Goal: Navigation & Orientation: Find specific page/section

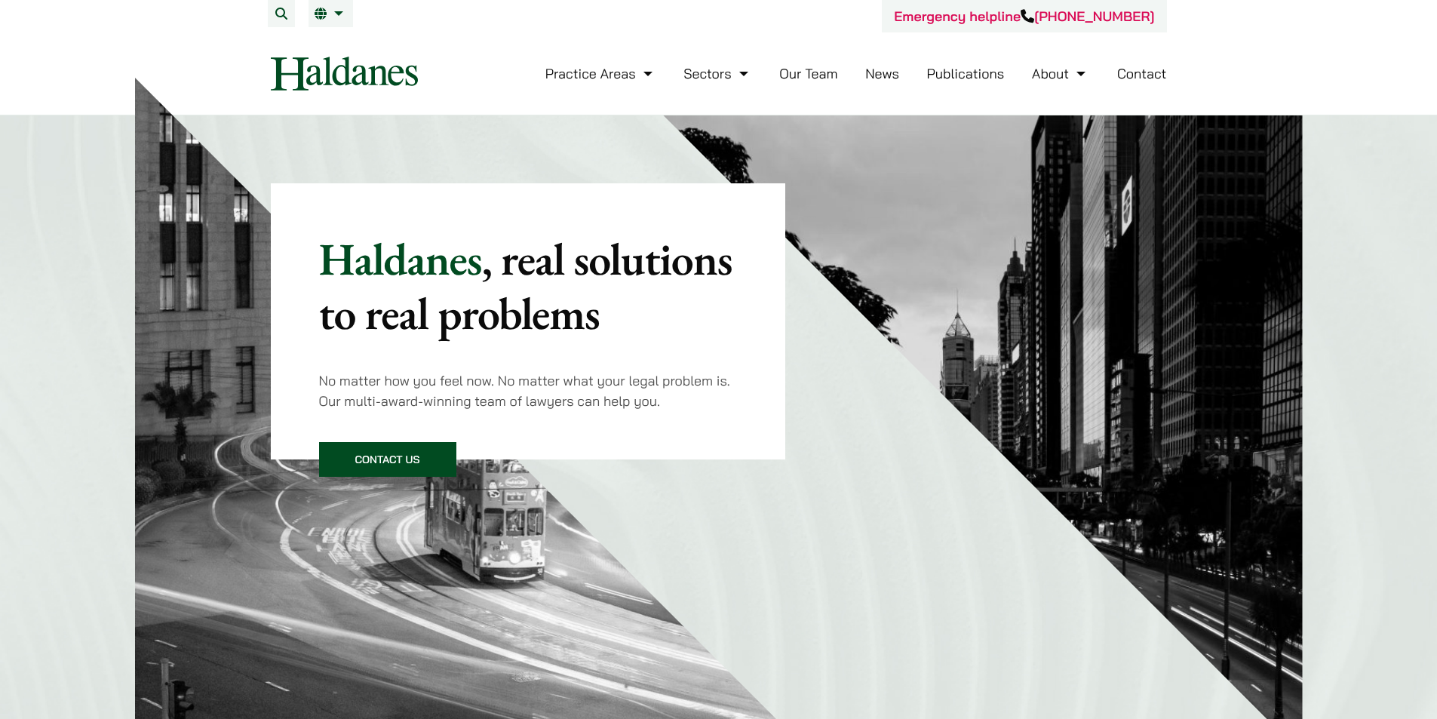
click at [793, 77] on link "Our Team" at bounding box center [808, 73] width 58 height 17
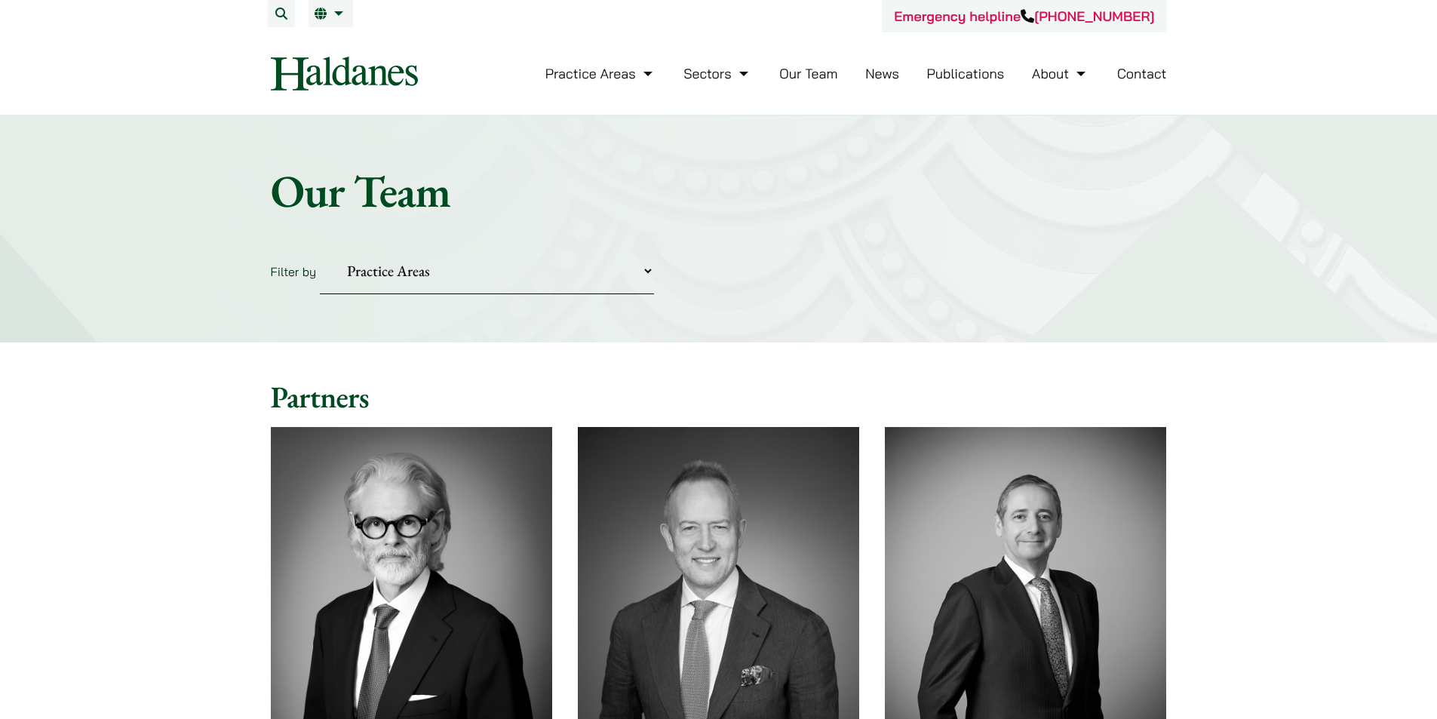
click at [1150, 77] on link "Contact" at bounding box center [1143, 73] width 50 height 17
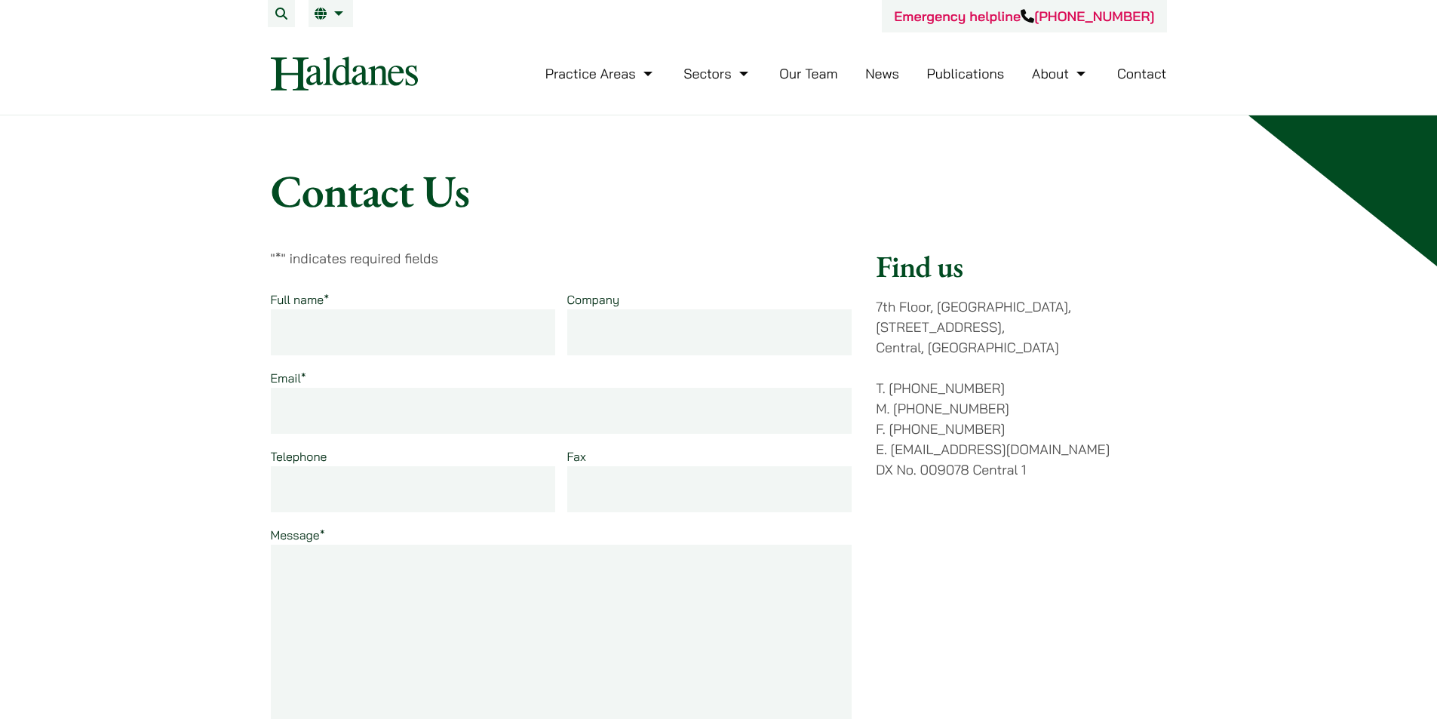
click at [818, 80] on link "Our Team" at bounding box center [808, 73] width 58 height 17
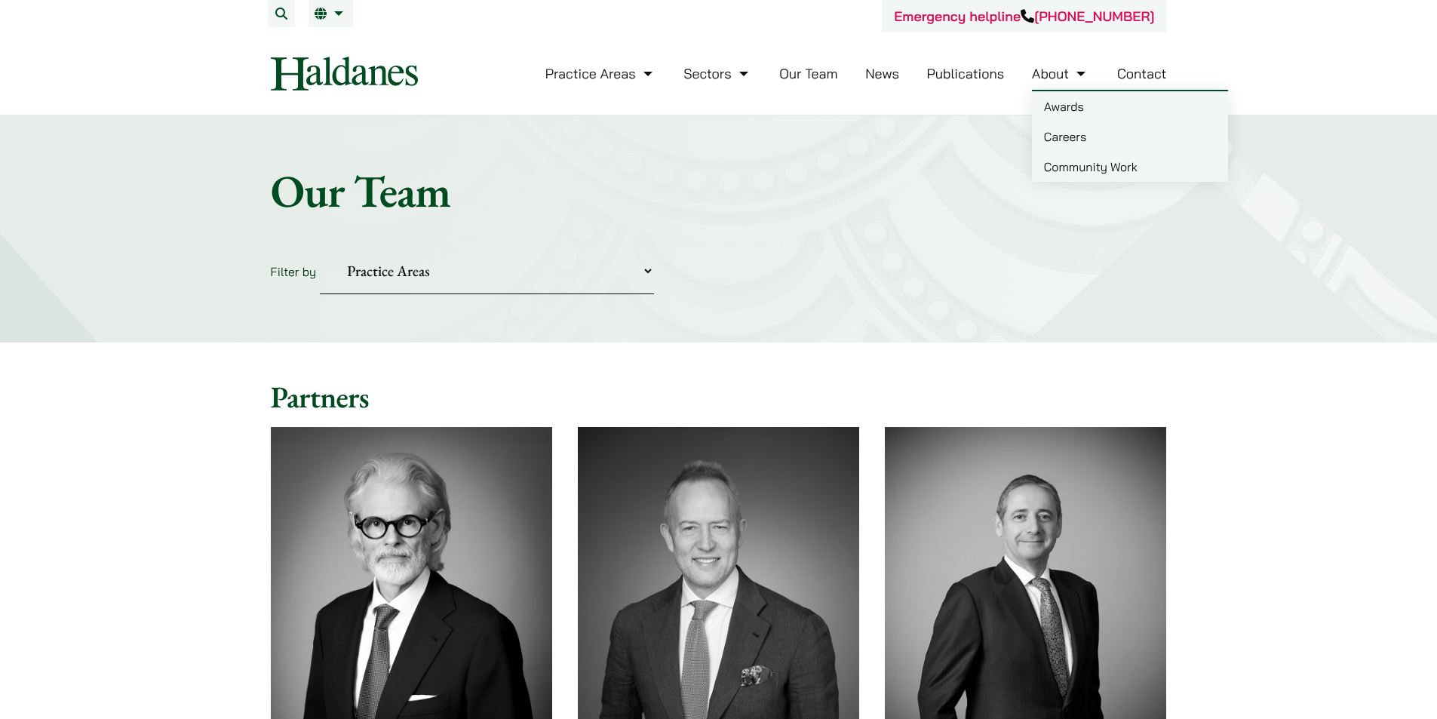
click at [1139, 79] on link "Contact" at bounding box center [1143, 73] width 50 height 17
